Goal: Book appointment/travel/reservation

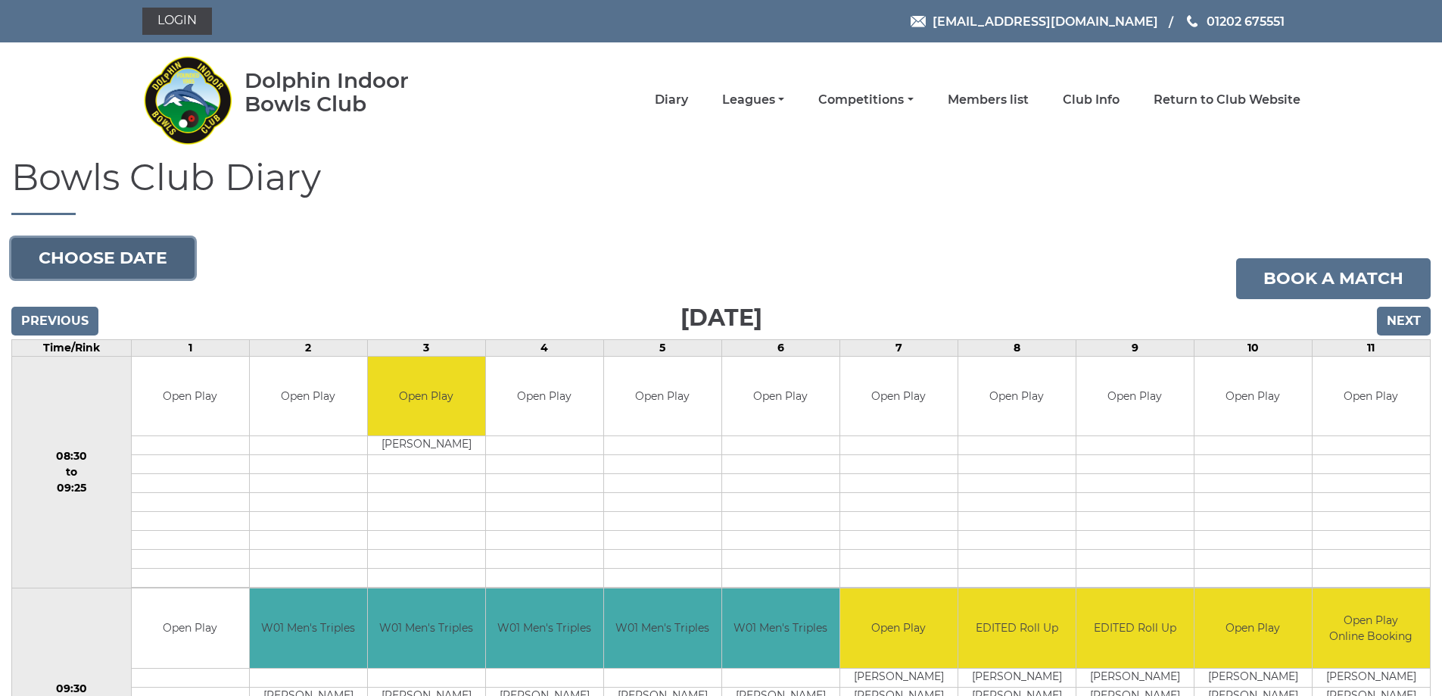
click at [151, 254] on button "Choose date" at bounding box center [102, 258] width 183 height 41
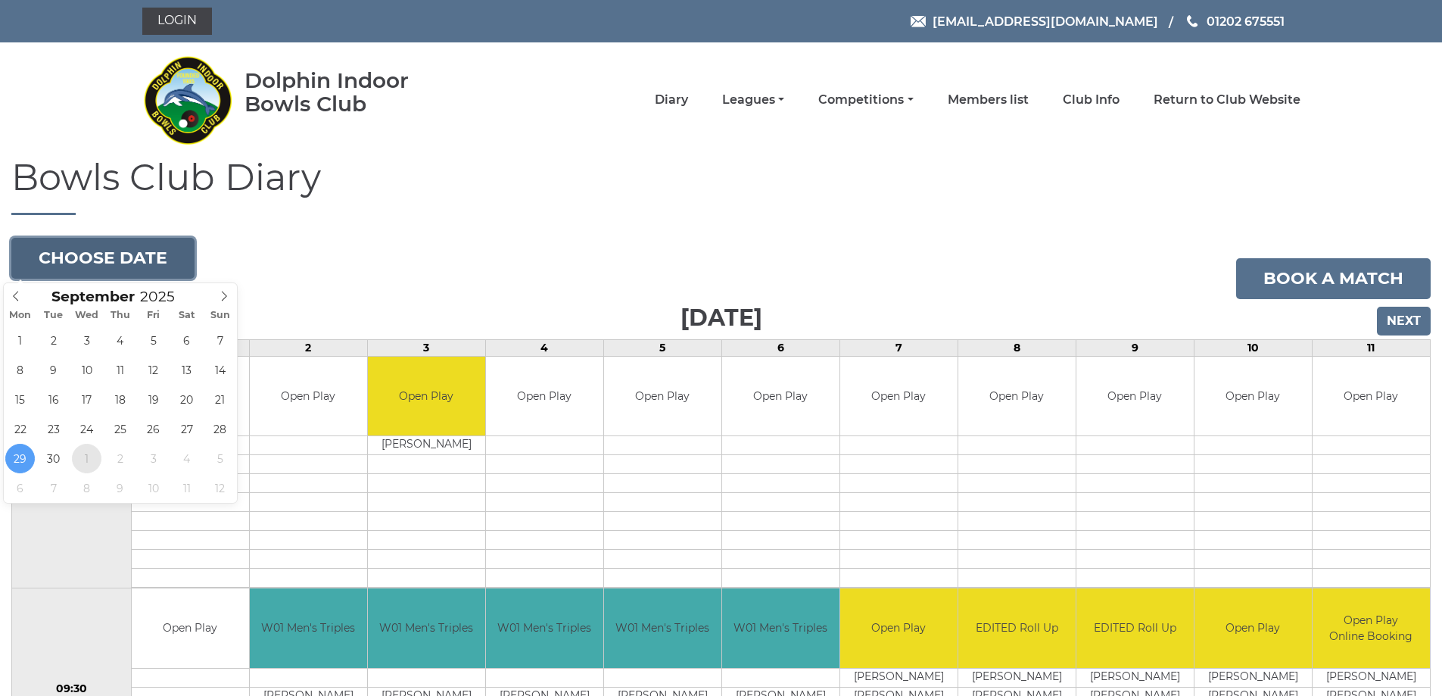
type input "2025-10-01"
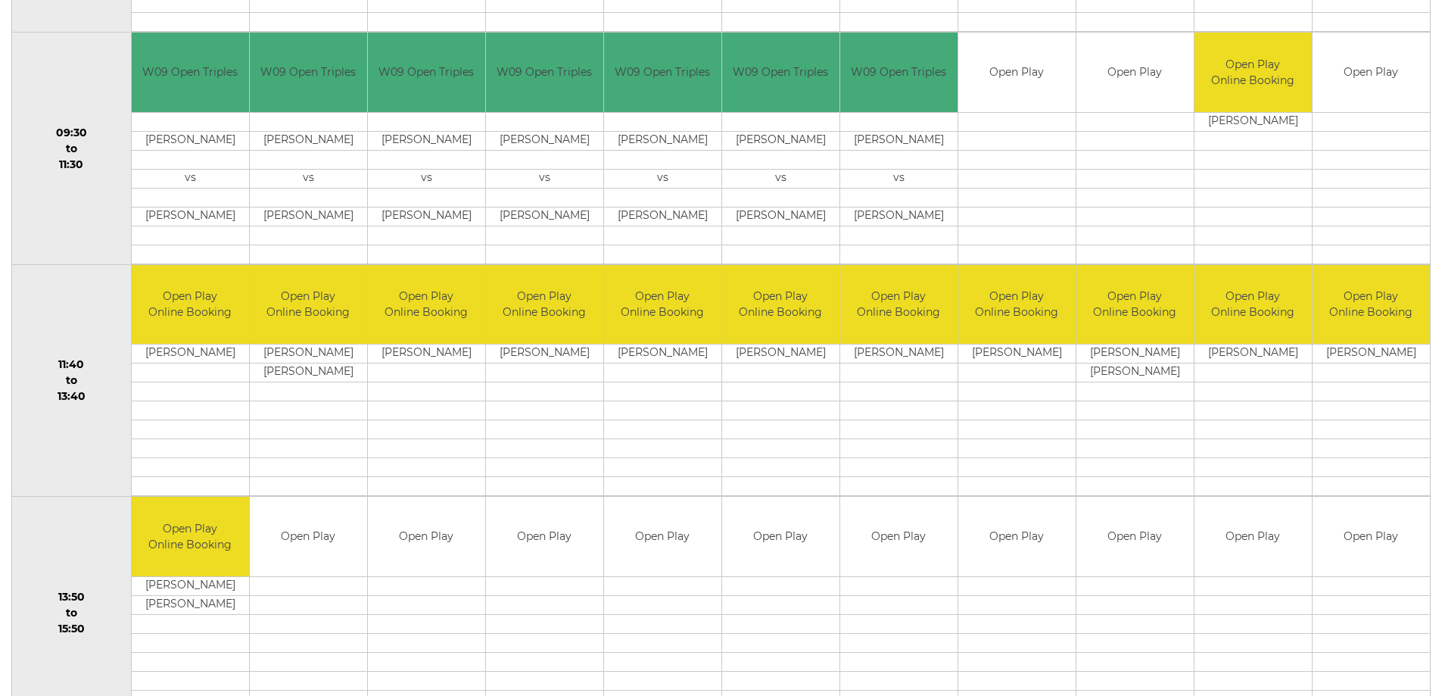
scroll to position [757, 0]
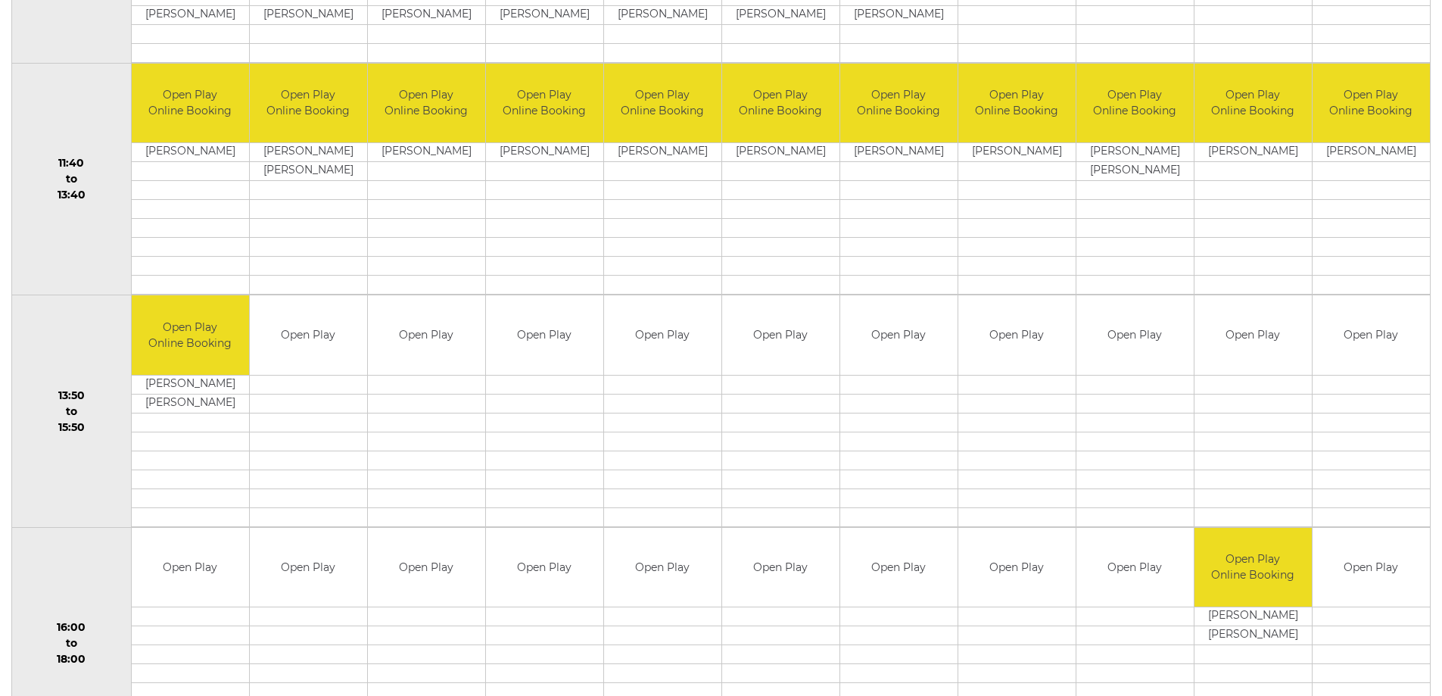
click at [301, 401] on td at bounding box center [308, 403] width 117 height 19
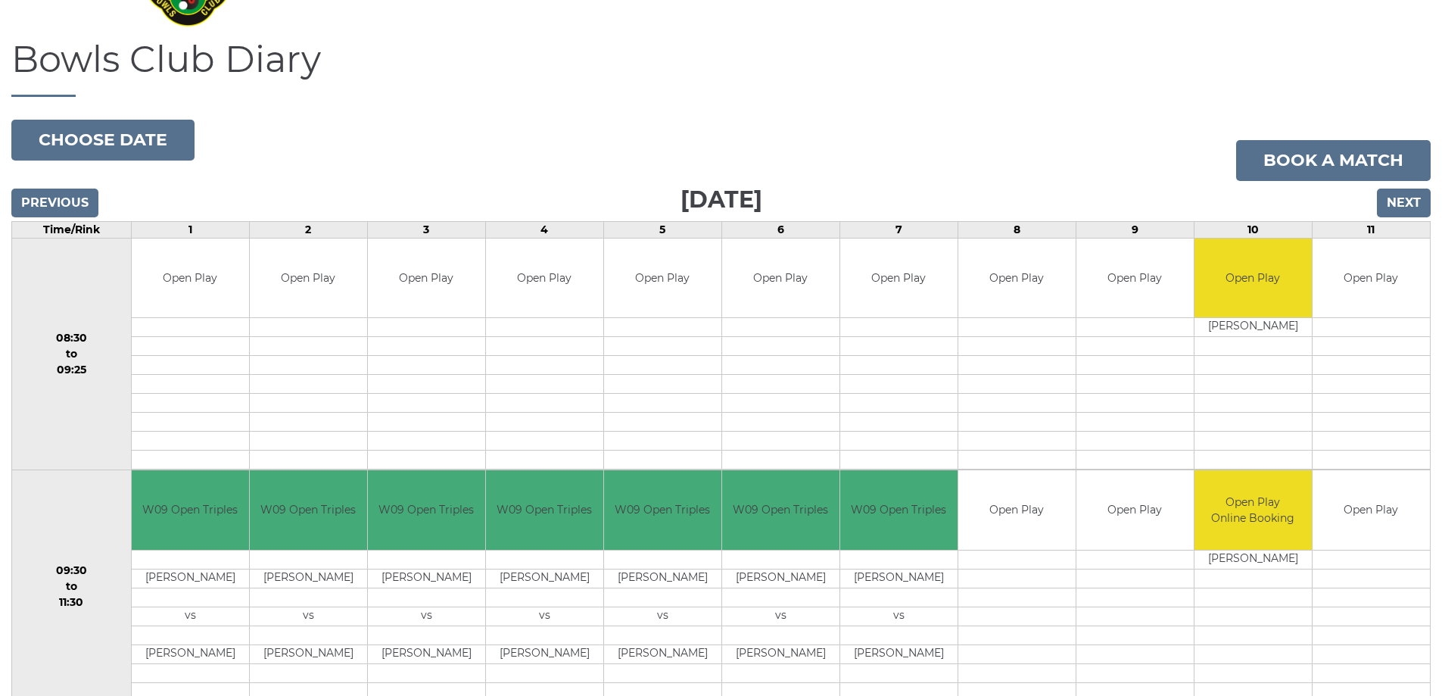
scroll to position [0, 0]
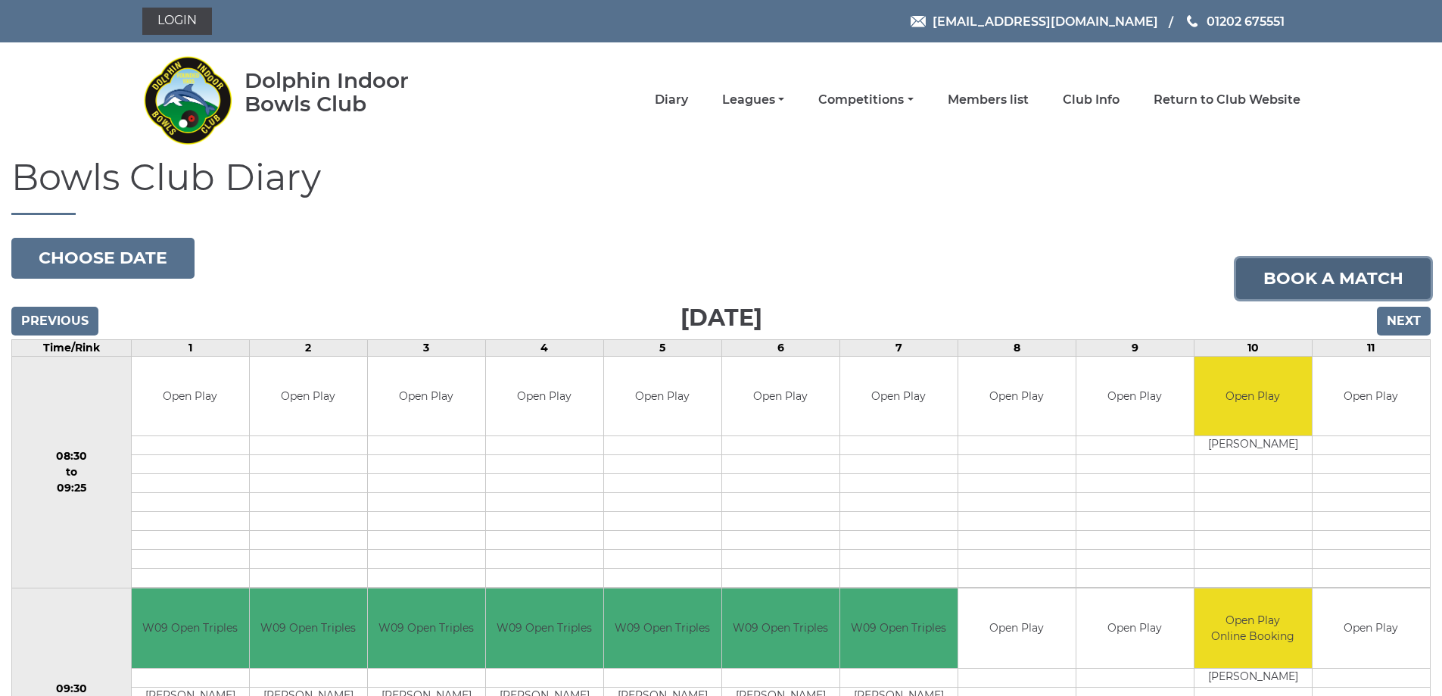
click at [1252, 264] on link "Book a match" at bounding box center [1333, 278] width 195 height 41
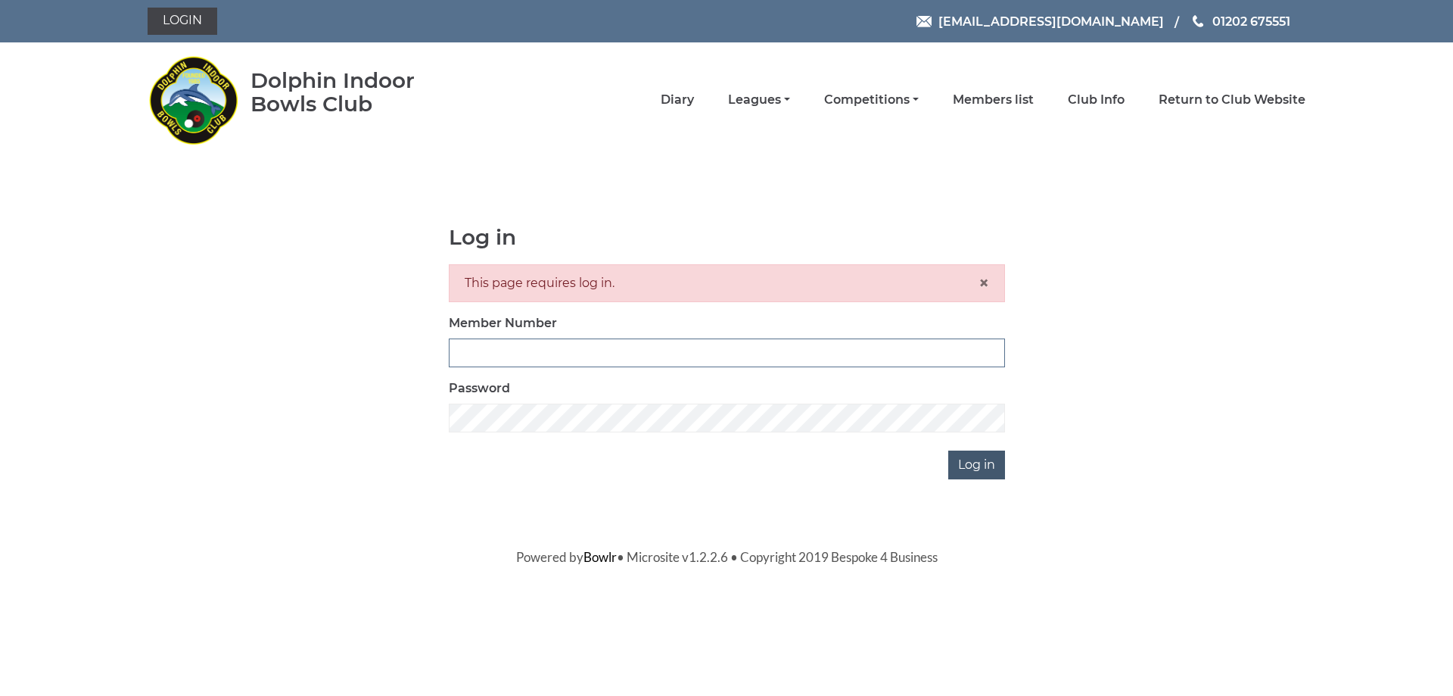
type input "3840"
click at [992, 461] on input "Log in" at bounding box center [976, 464] width 57 height 29
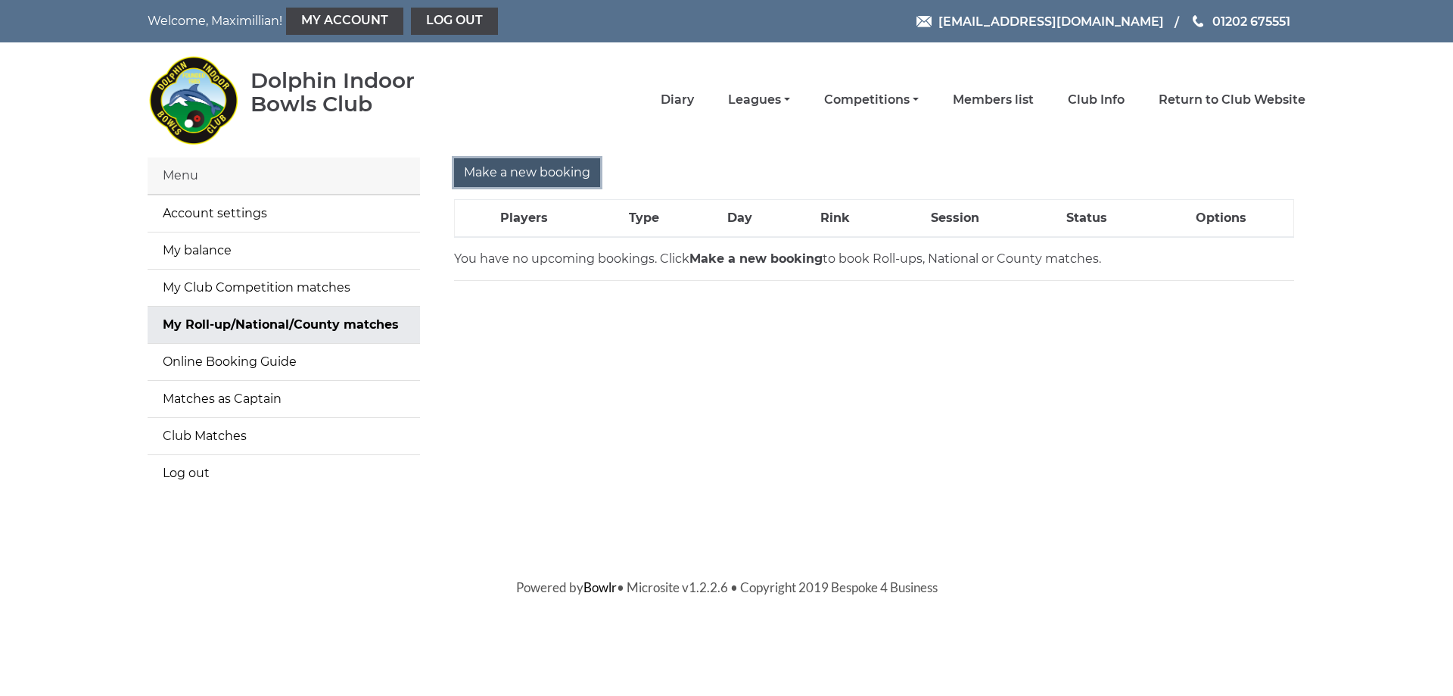
click at [534, 175] on input "Make a new booking" at bounding box center [527, 172] width 146 height 29
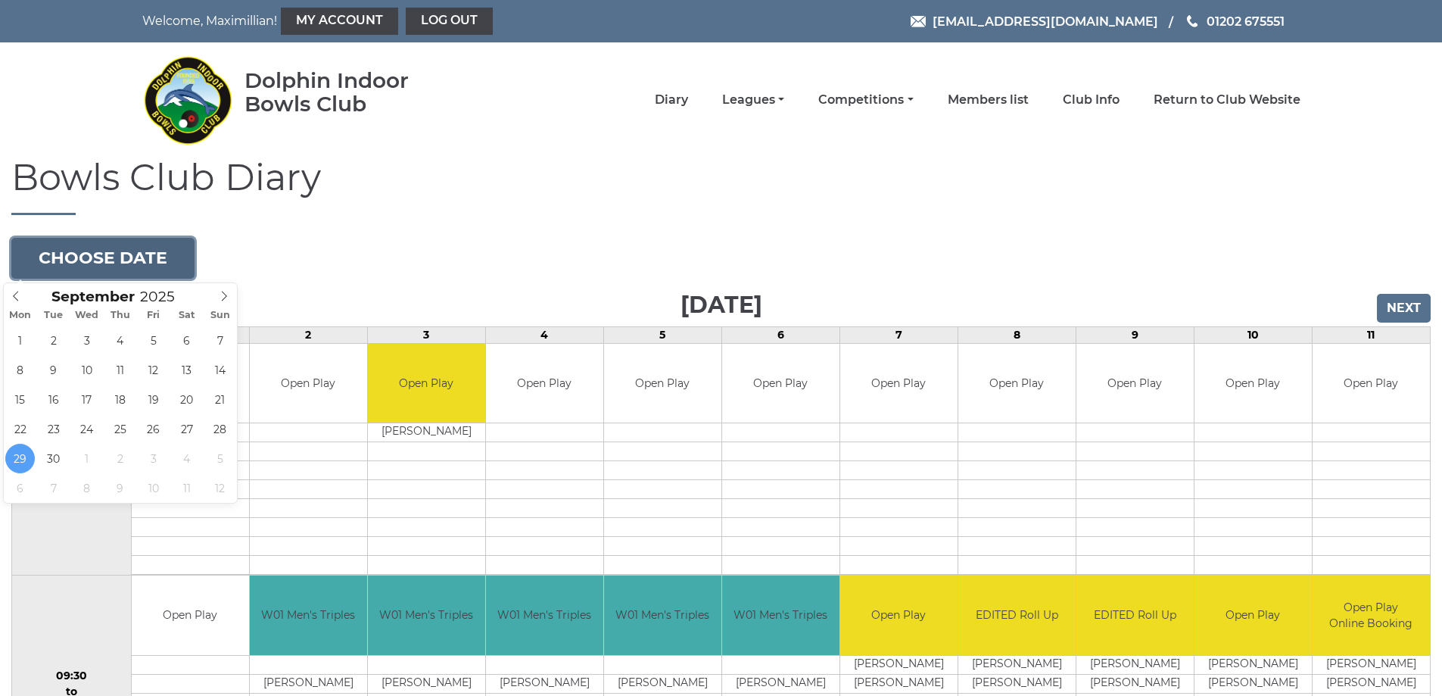
click at [99, 252] on button "Choose date" at bounding box center [102, 258] width 183 height 41
type input "[DATE]"
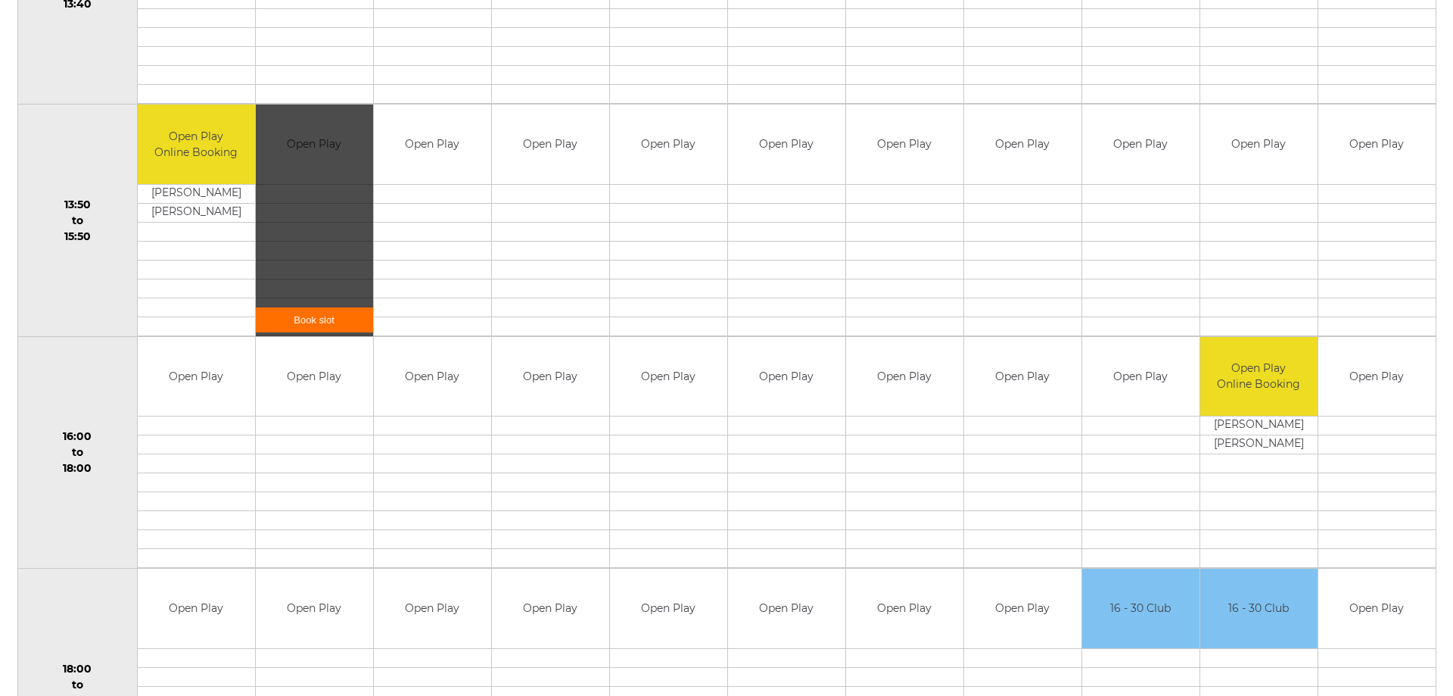
scroll to position [908, 0]
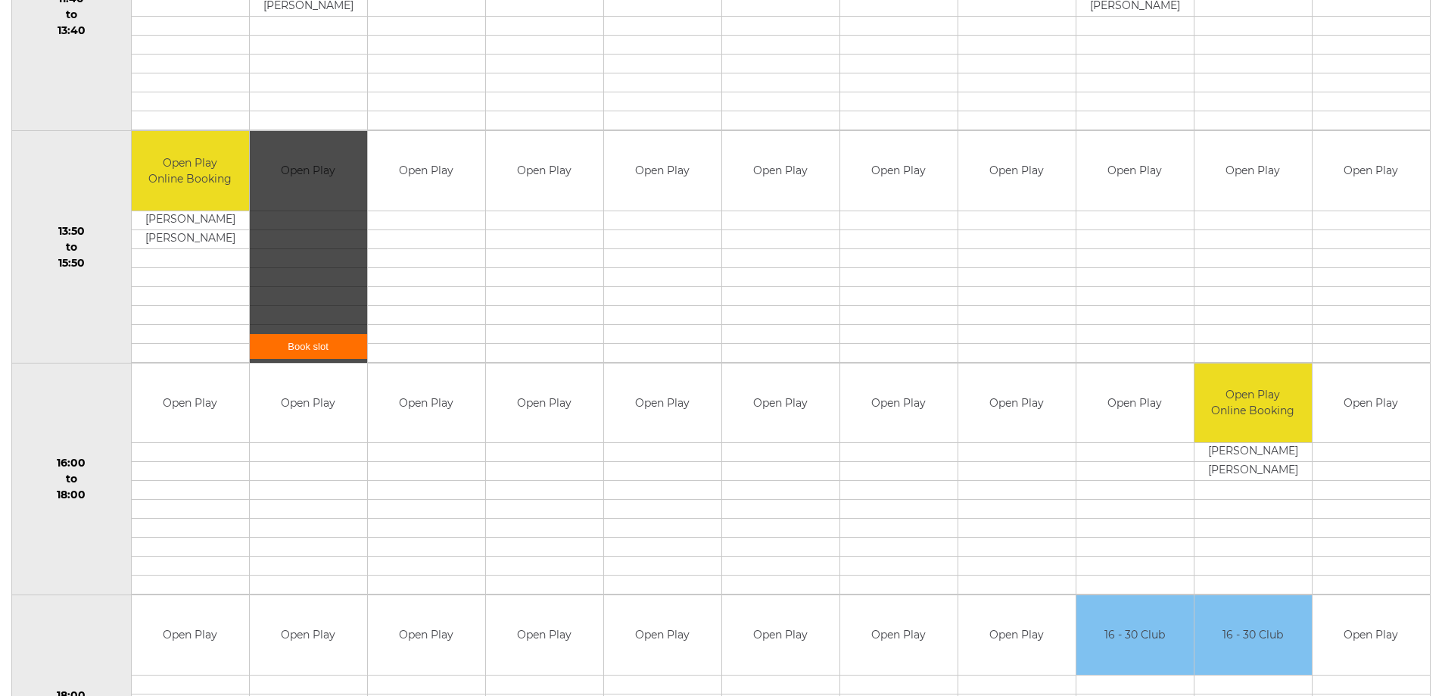
click at [282, 268] on div "Book slot" at bounding box center [308, 247] width 117 height 232
click at [308, 350] on link "Book slot" at bounding box center [308, 346] width 117 height 25
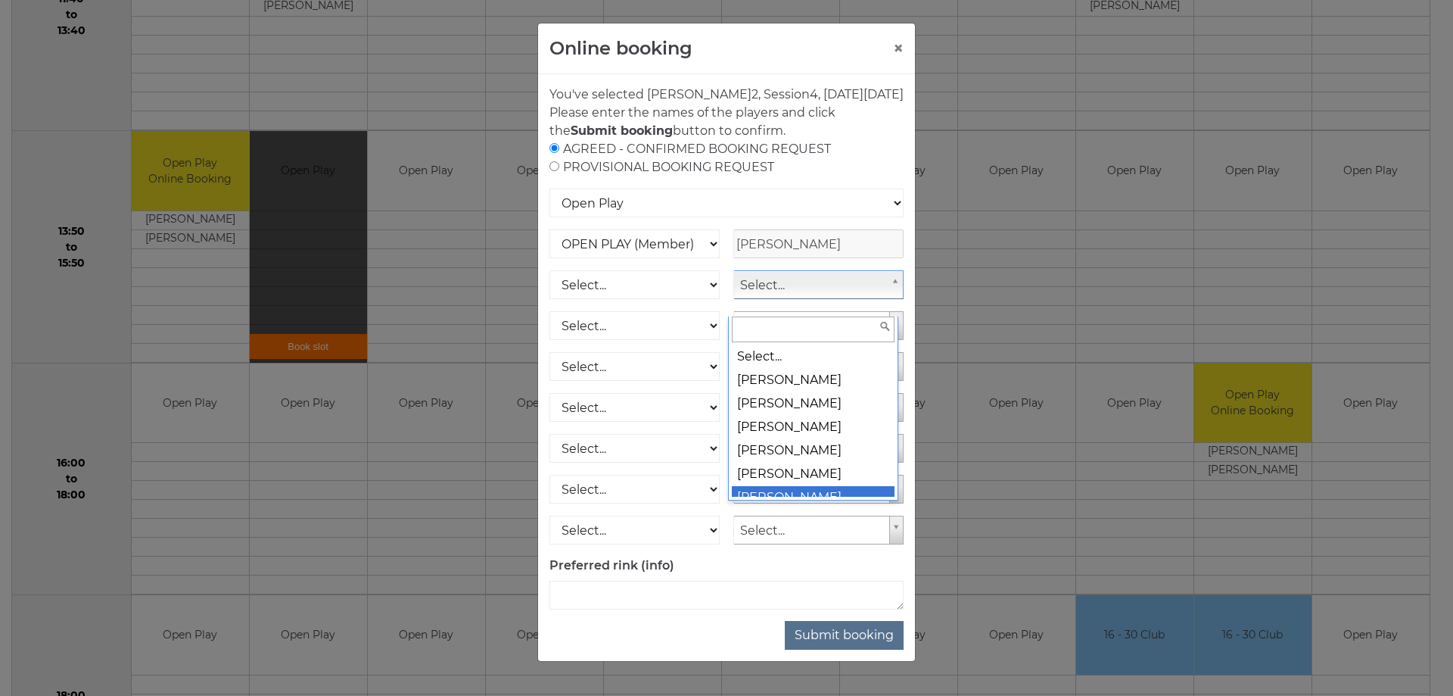
scroll to position [13, 0]
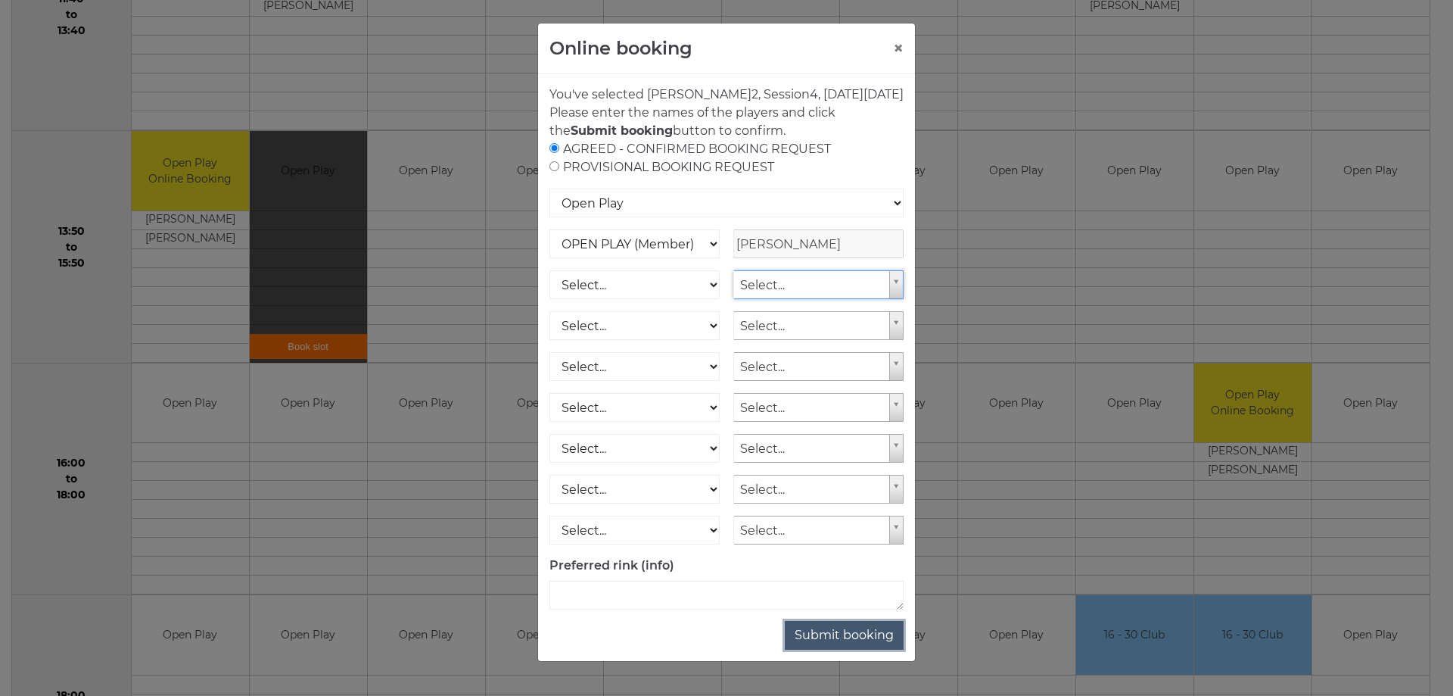
drag, startPoint x: 859, startPoint y: 664, endPoint x: 855, endPoint y: 655, distance: 9.1
click at [858, 649] on button "Submit booking" at bounding box center [844, 635] width 119 height 29
click at [855, 649] on button "Submit booking" at bounding box center [844, 635] width 119 height 29
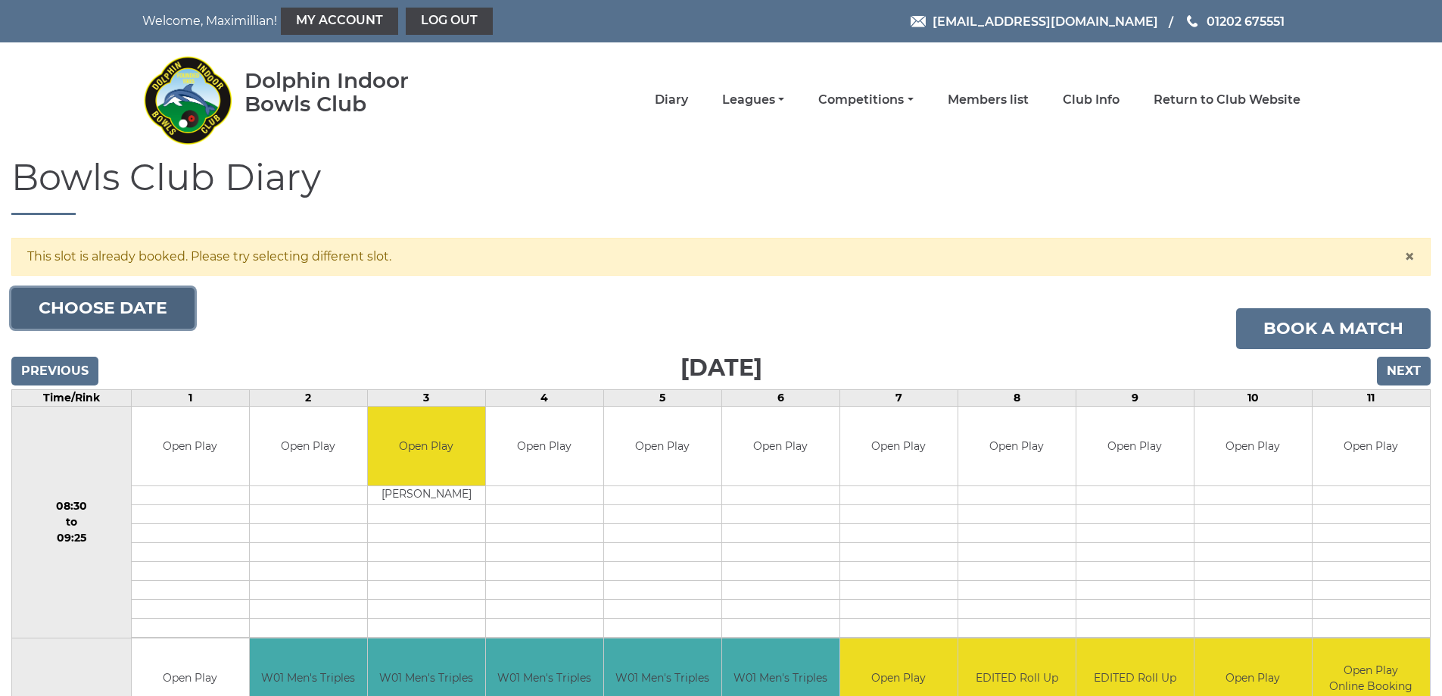
click at [42, 294] on button "Choose date" at bounding box center [102, 308] width 183 height 41
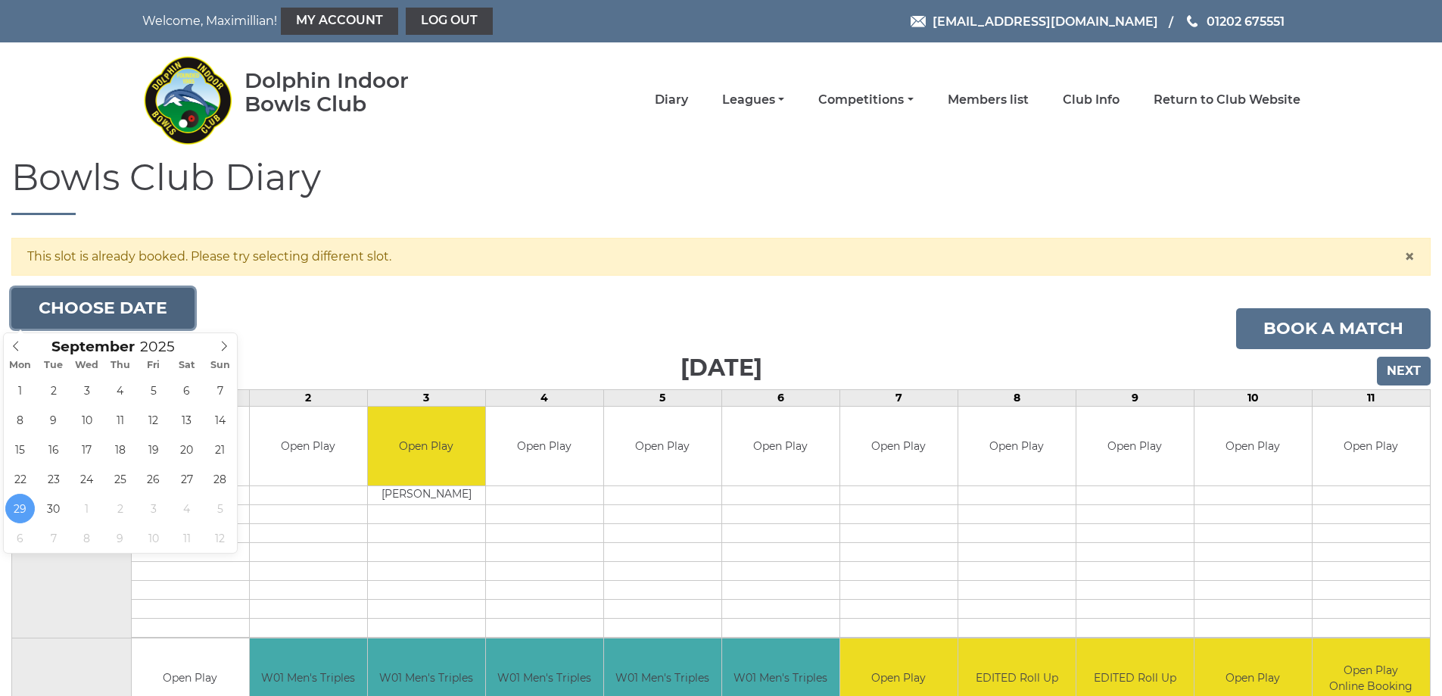
type input "2025-10-01"
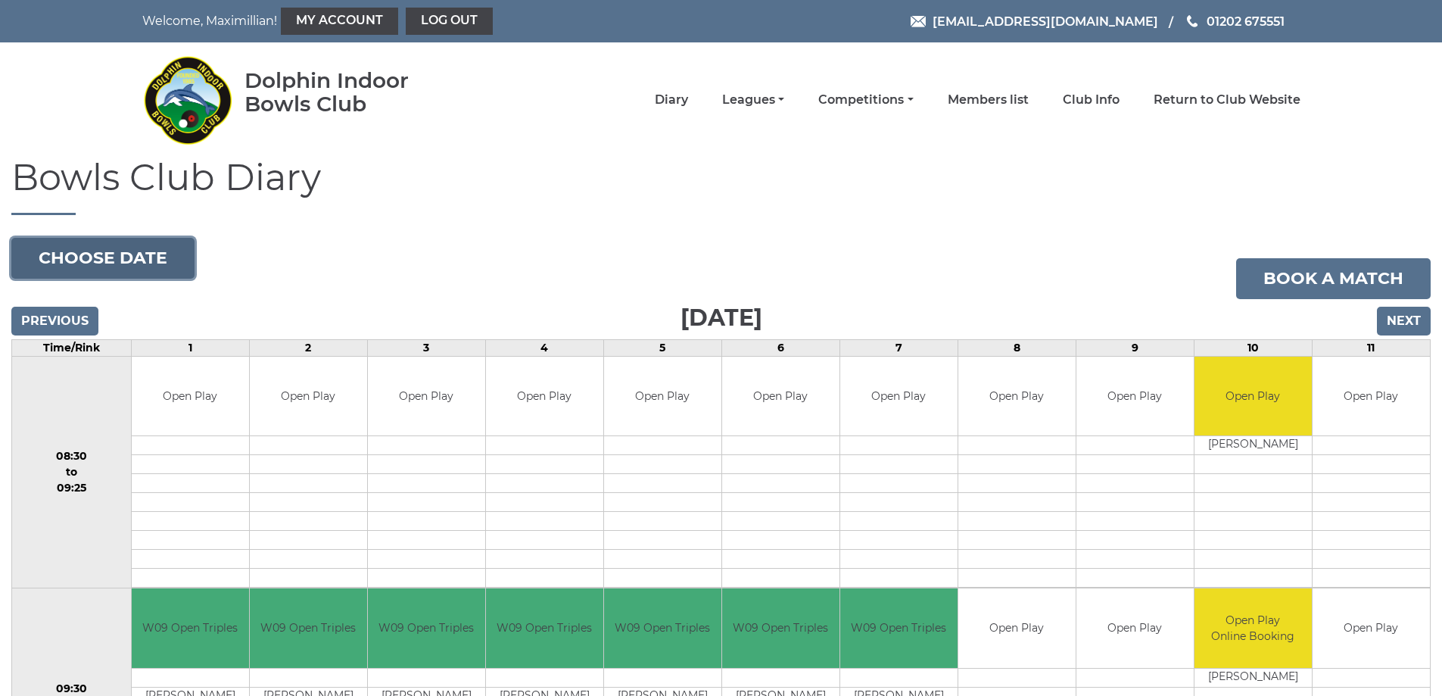
click at [127, 259] on button "Choose date" at bounding box center [102, 258] width 183 height 41
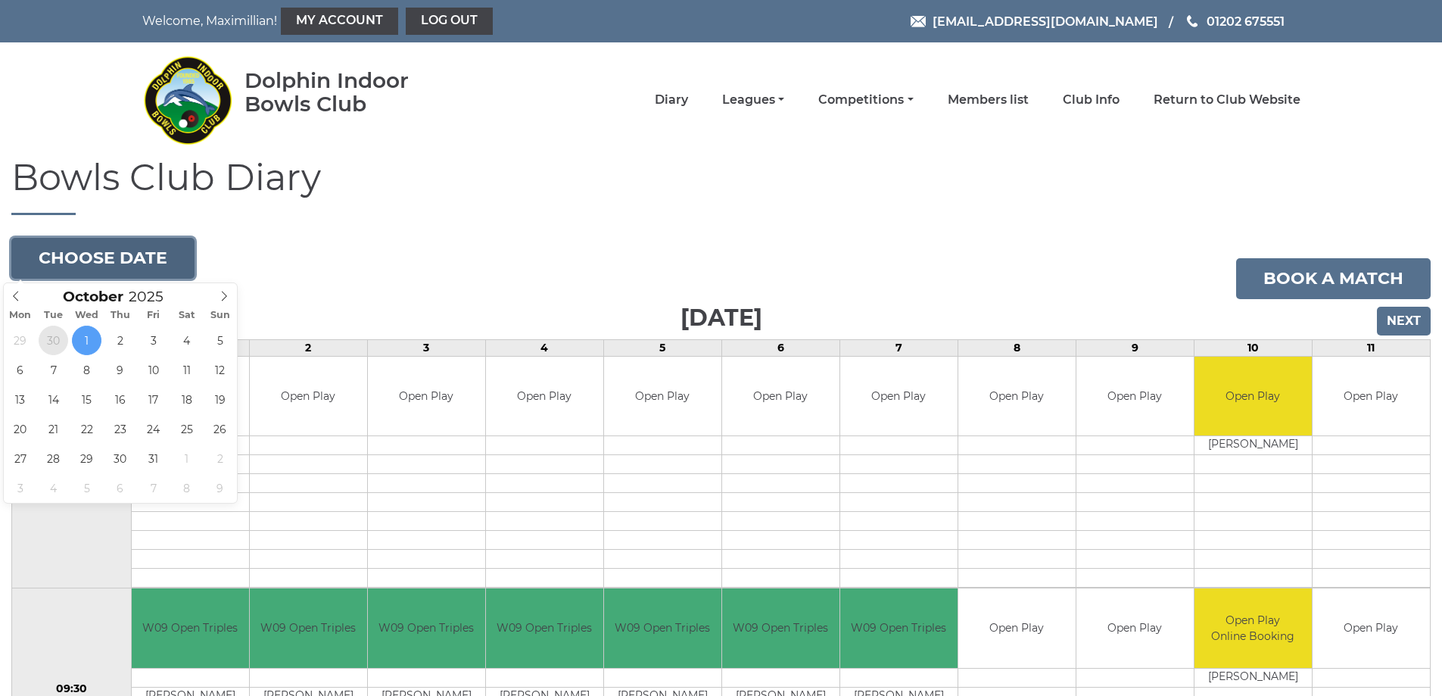
type input "[DATE]"
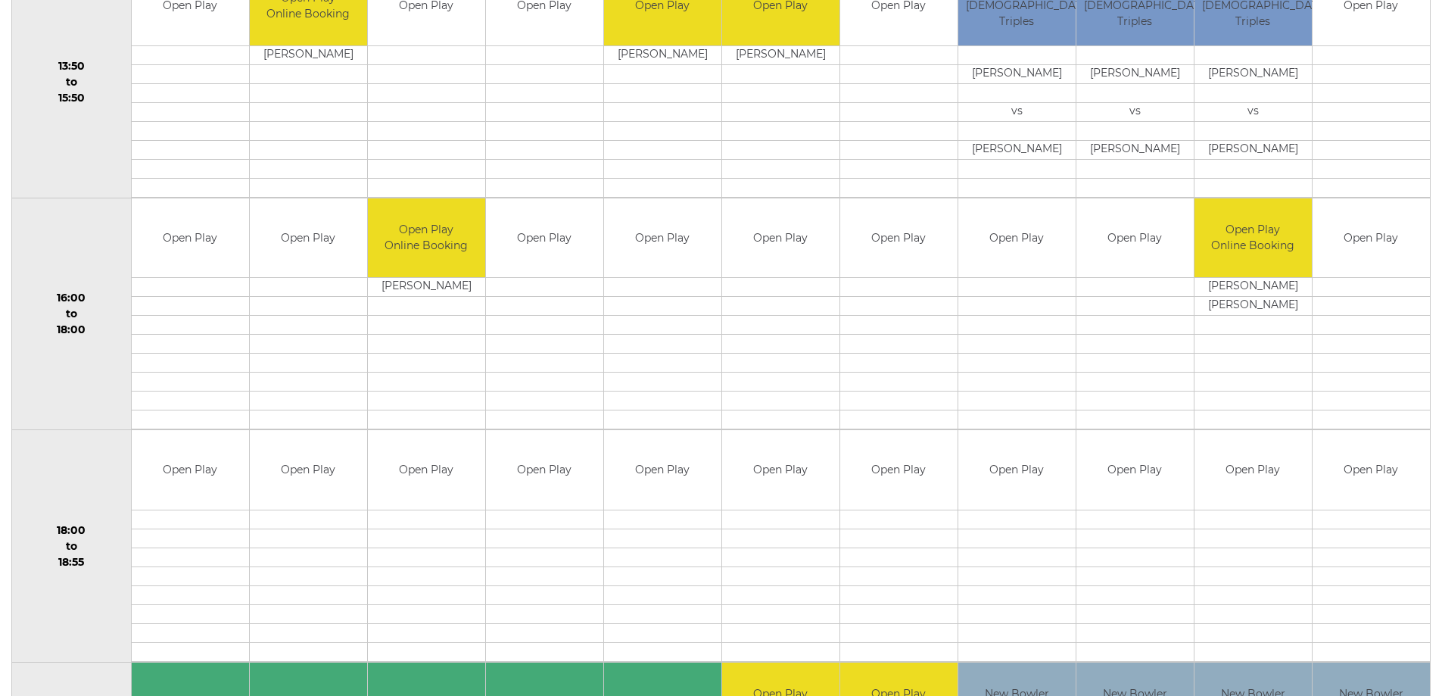
scroll to position [1060, 0]
